Goal: Information Seeking & Learning: Learn about a topic

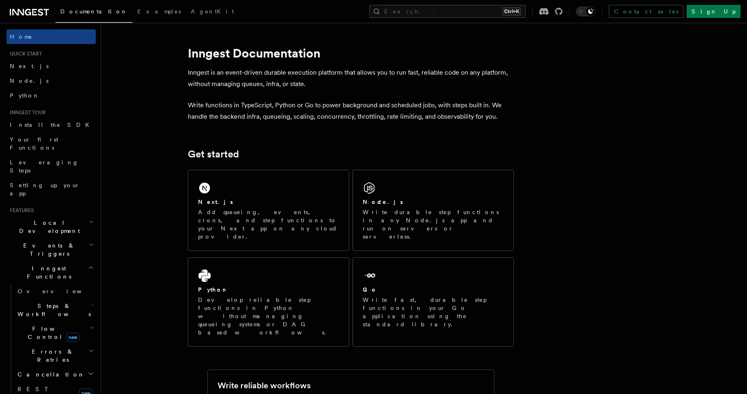
click at [34, 15] on icon at bounding box center [34, 12] width 5 height 7
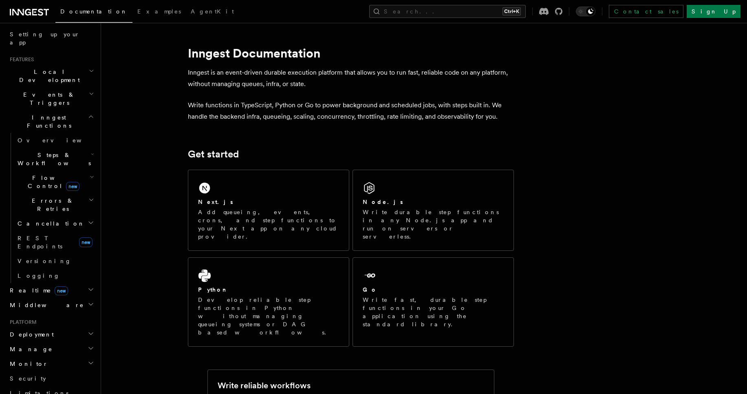
scroll to position [128, 0]
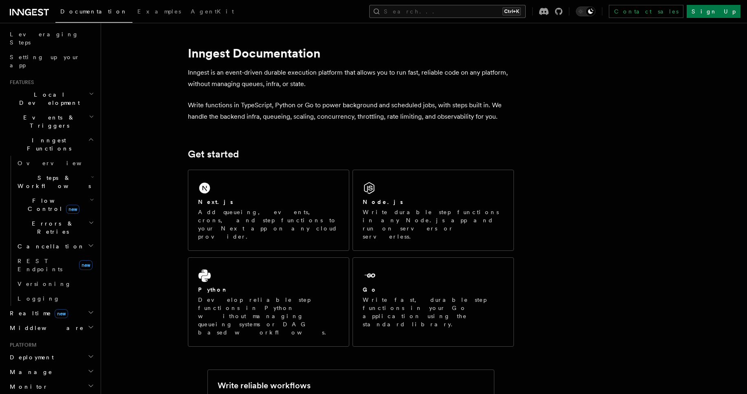
click at [464, 13] on button "Search... Ctrl+K" at bounding box center [447, 11] width 156 height 13
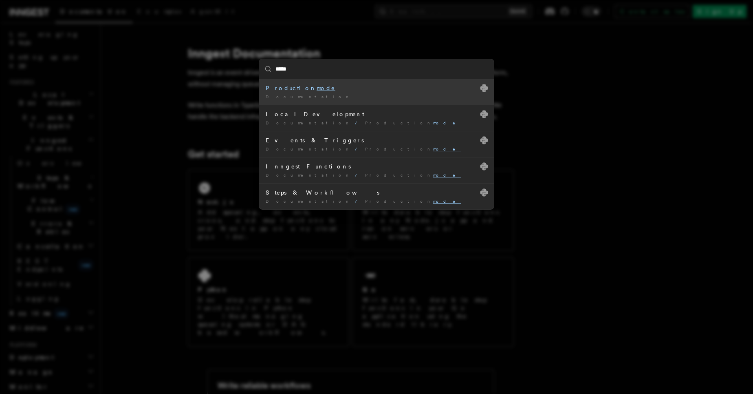
type input "******"
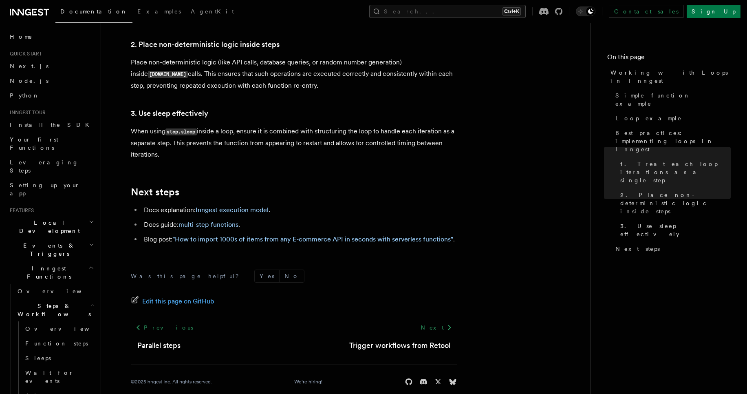
click at [55, 218] on span "Local Development" at bounding box center [48, 226] width 82 height 16
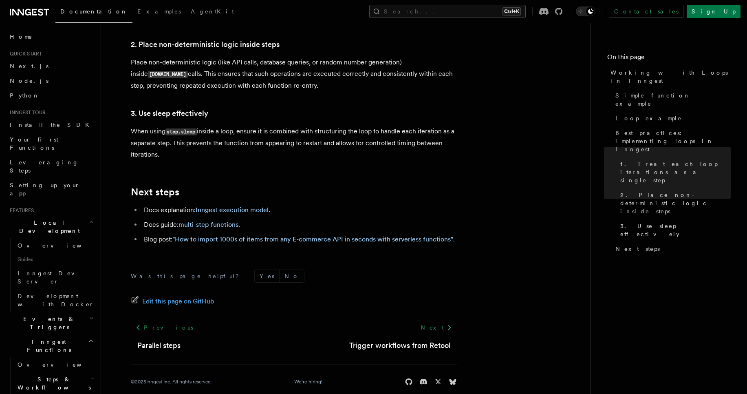
click at [55, 218] on span "Local Development" at bounding box center [48, 226] width 82 height 16
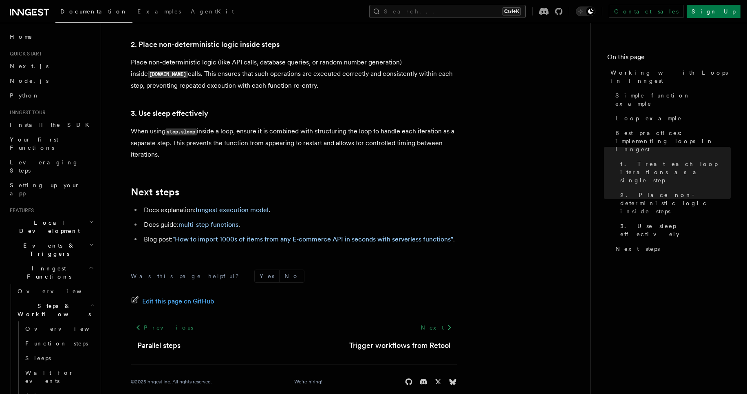
click at [55, 238] on h2 "Events & Triggers" at bounding box center [51, 249] width 89 height 23
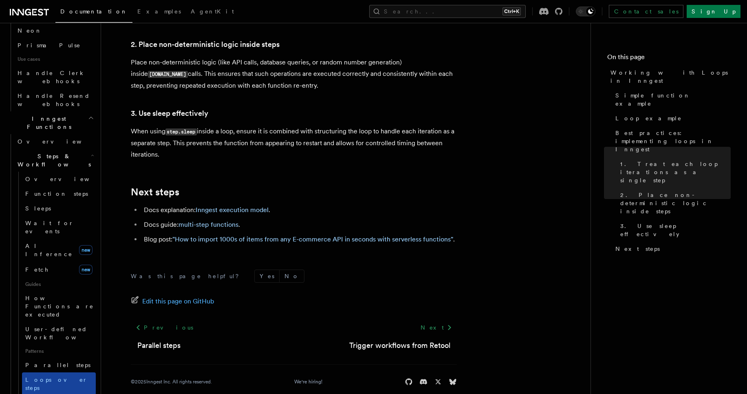
scroll to position [587, 0]
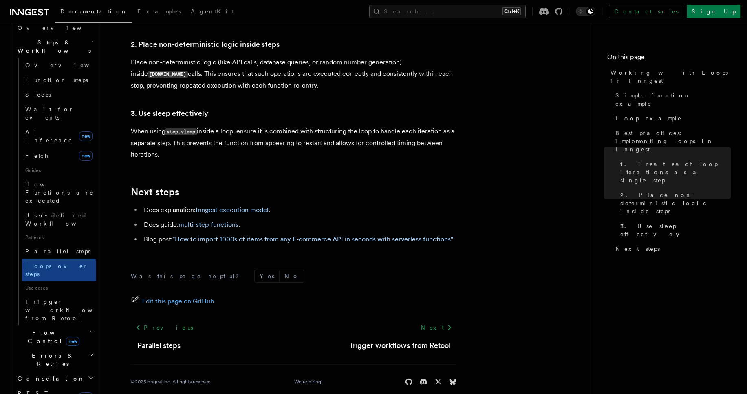
scroll to position [685, 0]
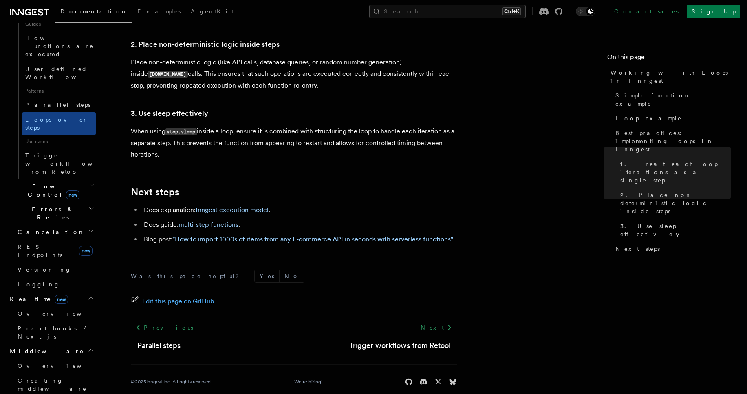
scroll to position [831, 0]
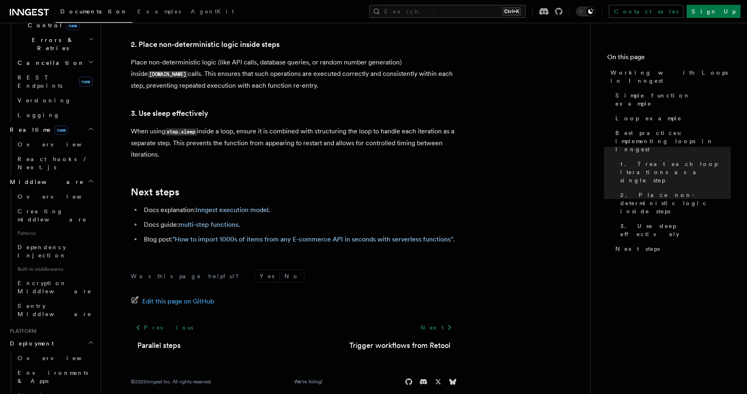
scroll to position [1027, 0]
